Goal: Contribute content

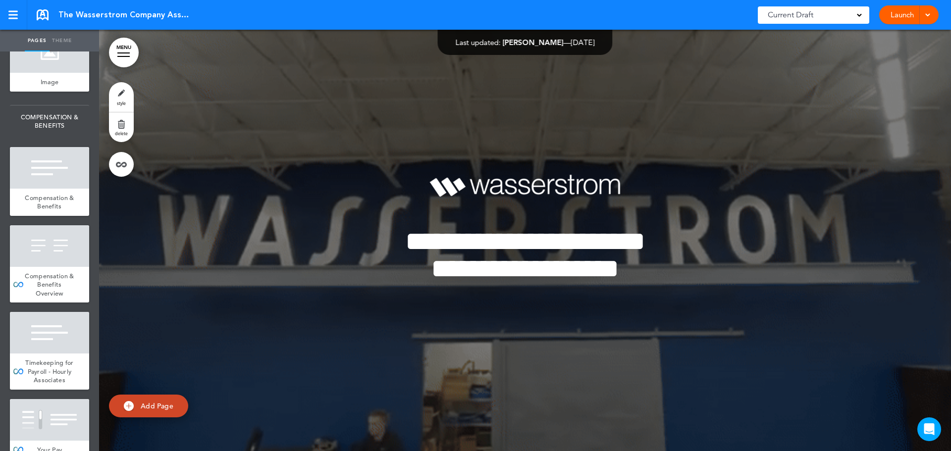
scroll to position [5950, 0]
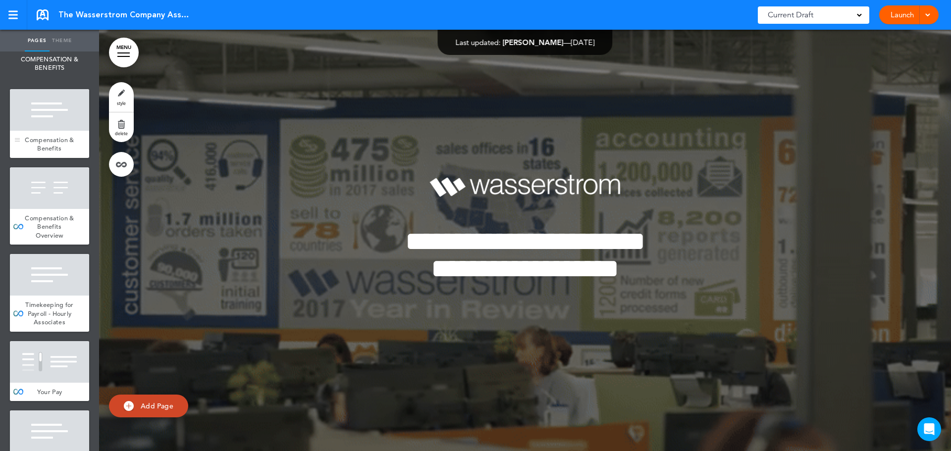
click at [46, 131] on div at bounding box center [49, 110] width 79 height 42
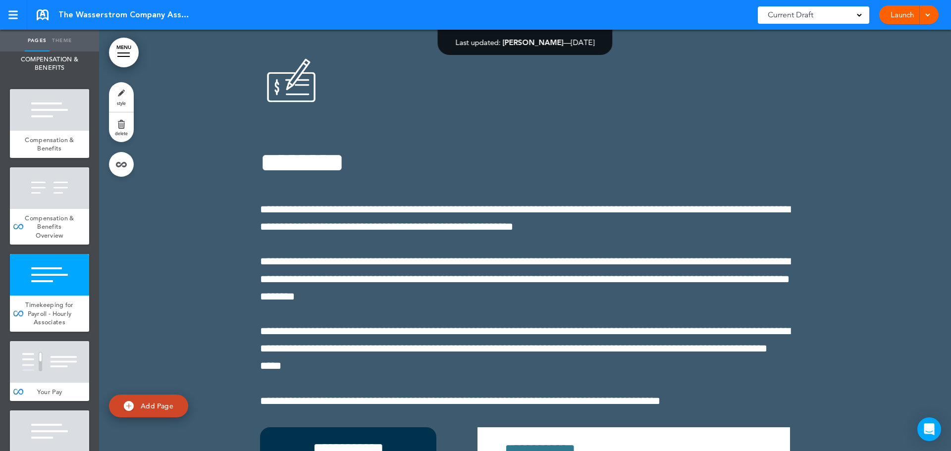
scroll to position [57588, 0]
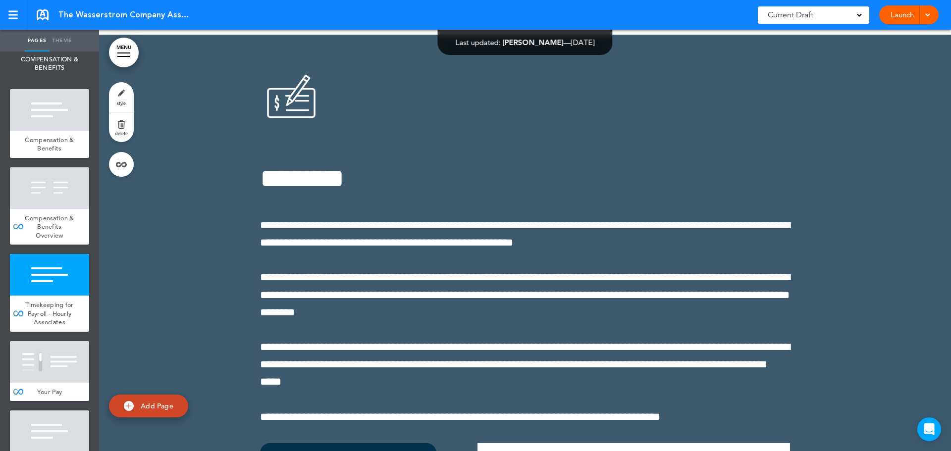
drag, startPoint x: 403, startPoint y: 174, endPoint x: 378, endPoint y: 131, distance: 49.3
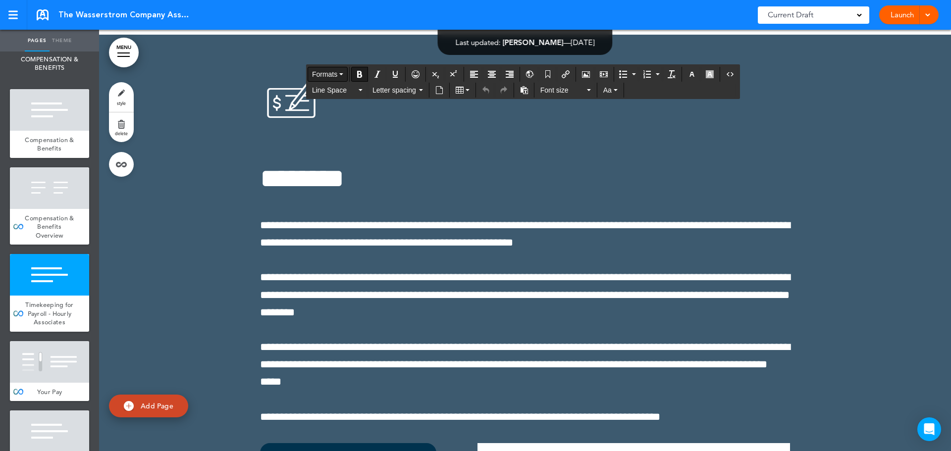
click at [327, 77] on span "Formats" at bounding box center [324, 74] width 25 height 8
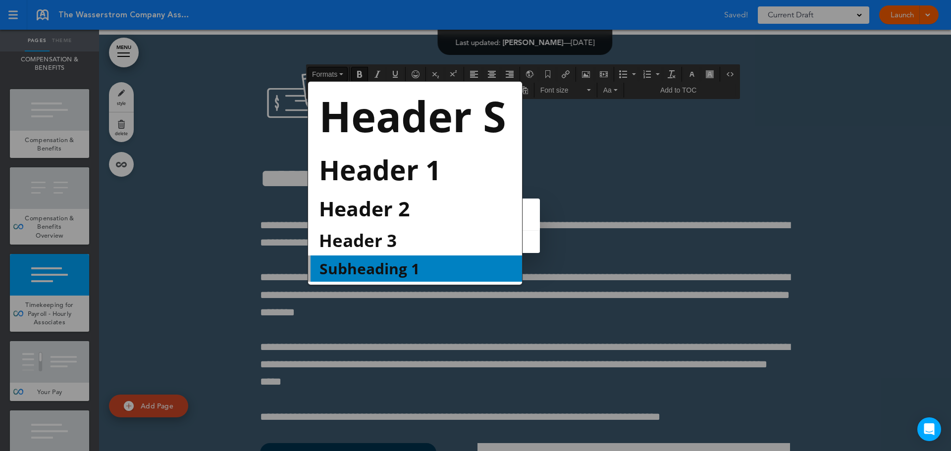
click at [378, 264] on span "Subheading 1" at bounding box center [370, 269] width 102 height 20
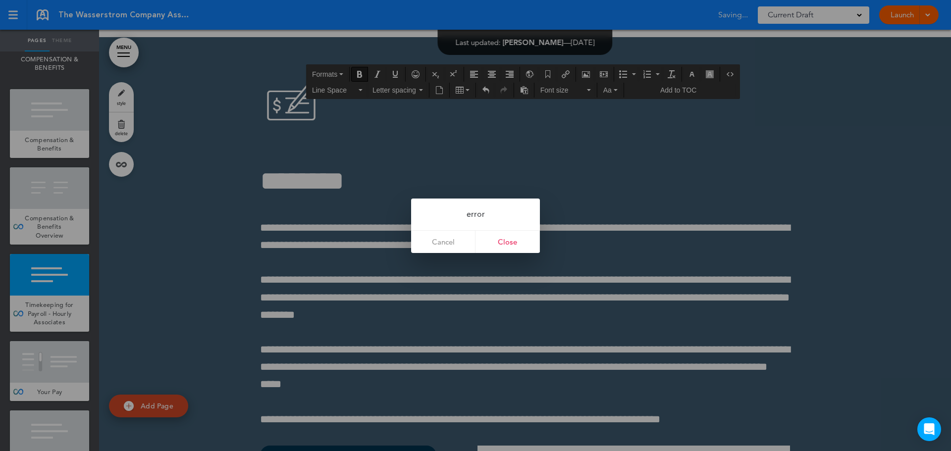
click at [547, 173] on div at bounding box center [475, 225] width 951 height 451
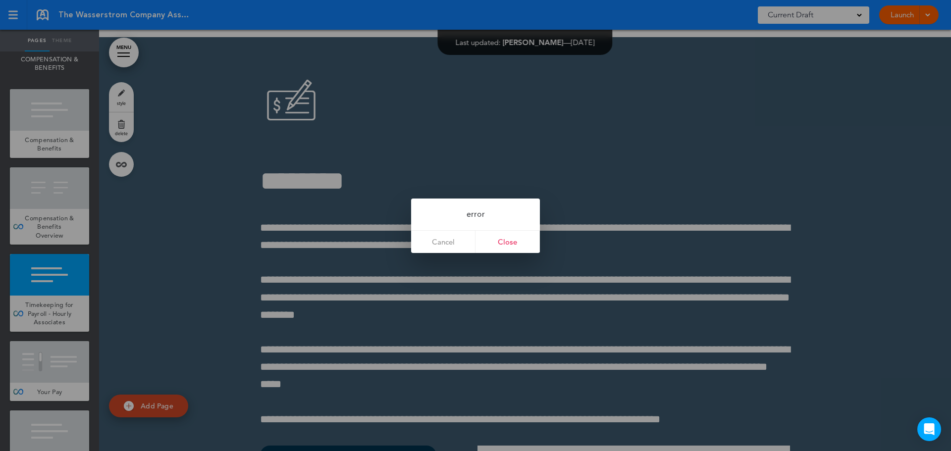
drag, startPoint x: 510, startPoint y: 239, endPoint x: 532, endPoint y: 239, distance: 21.8
click at [510, 239] on link "Close" at bounding box center [508, 242] width 64 height 22
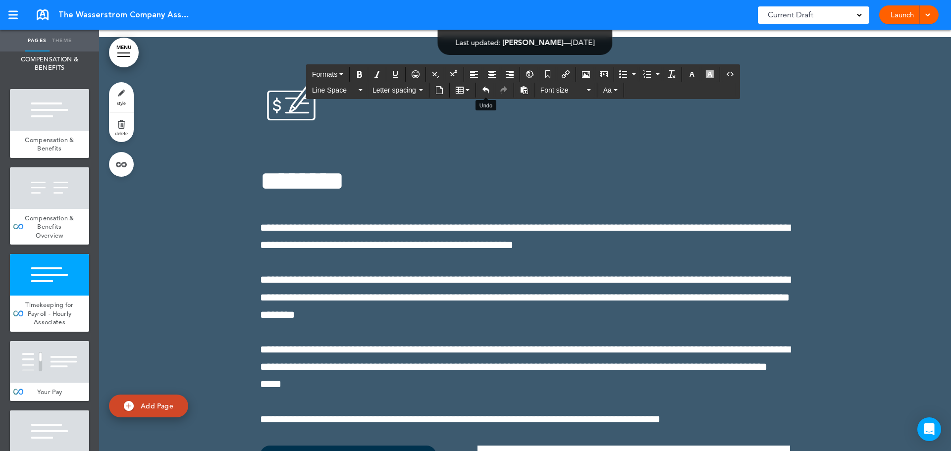
click at [483, 92] on icon "Undo" at bounding box center [486, 90] width 8 height 8
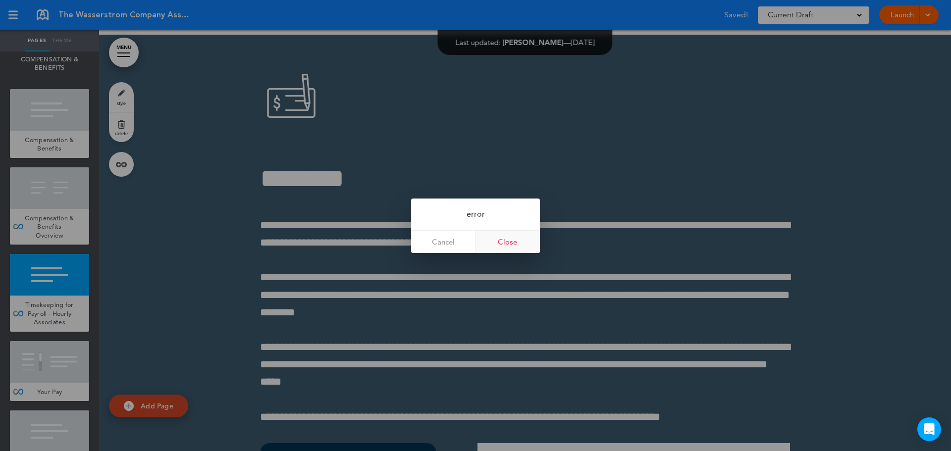
click at [515, 239] on link "Close" at bounding box center [508, 242] width 64 height 22
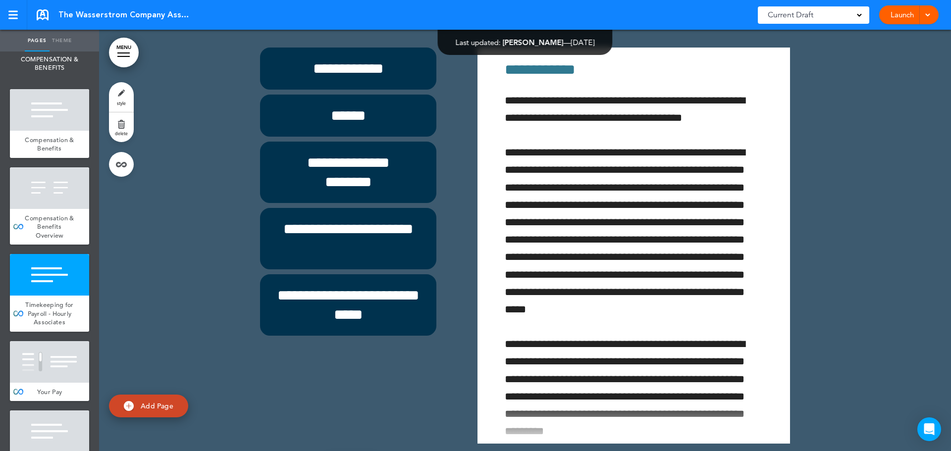
scroll to position [57984, 0]
